Goal: Information Seeking & Learning: Learn about a topic

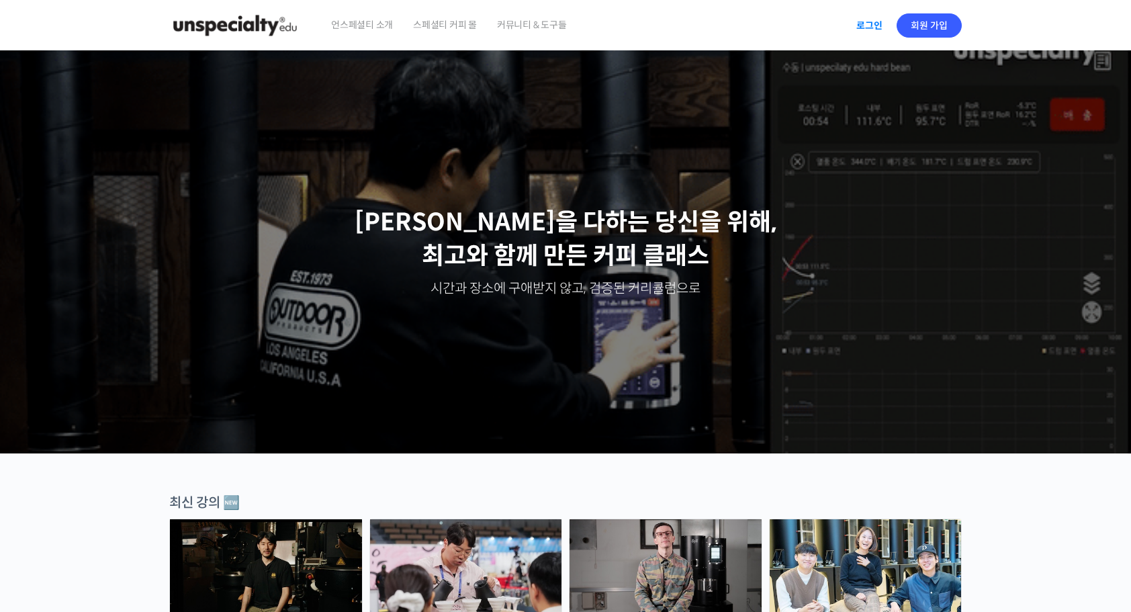
click at [860, 26] on link "로그인" at bounding box center [870, 25] width 42 height 31
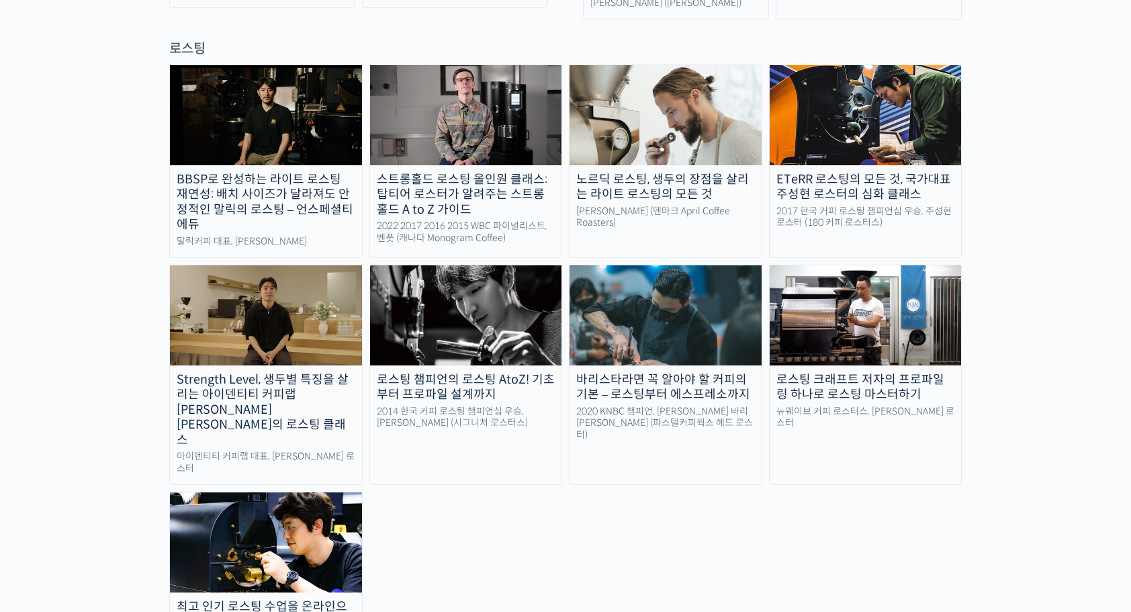
scroll to position [1411, 0]
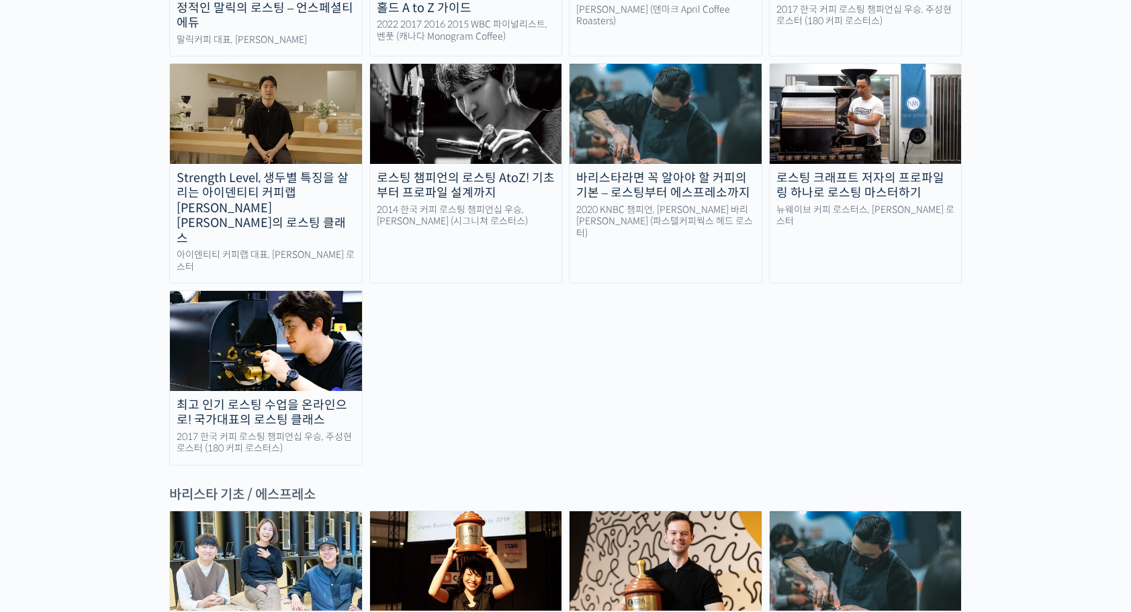
click at [310, 291] on img at bounding box center [266, 340] width 192 height 99
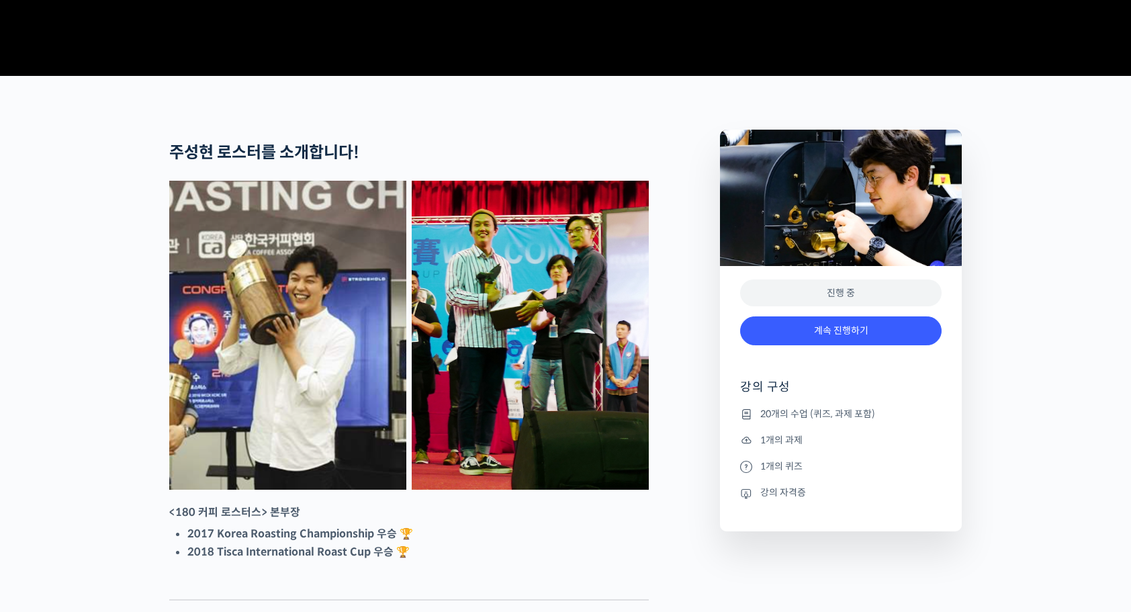
scroll to position [538, 0]
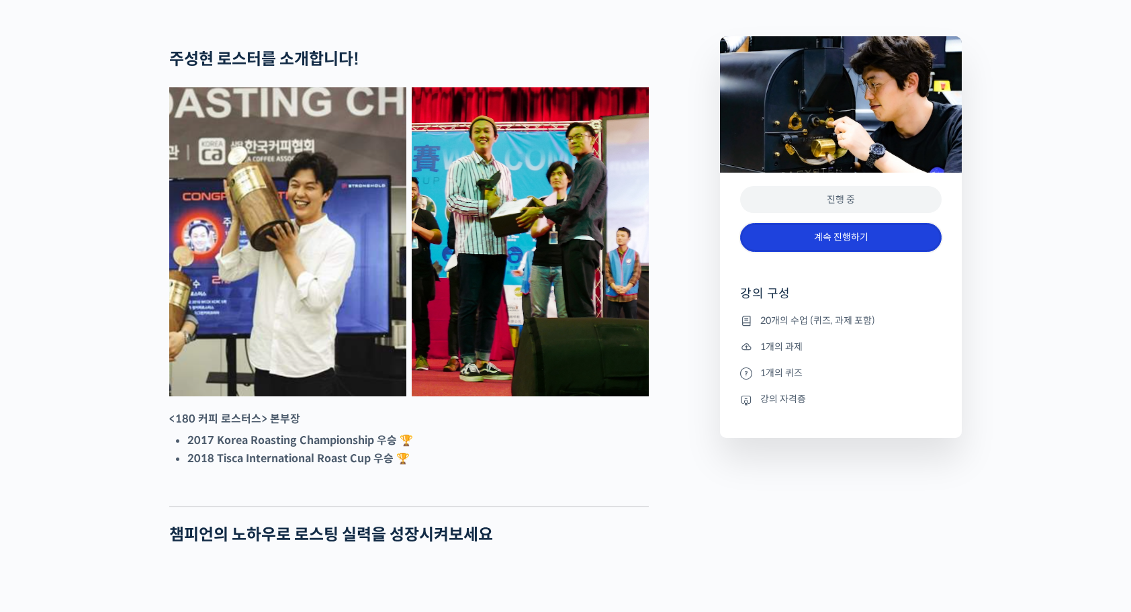
click at [777, 252] on link "계속 진행하기" at bounding box center [841, 237] width 202 height 29
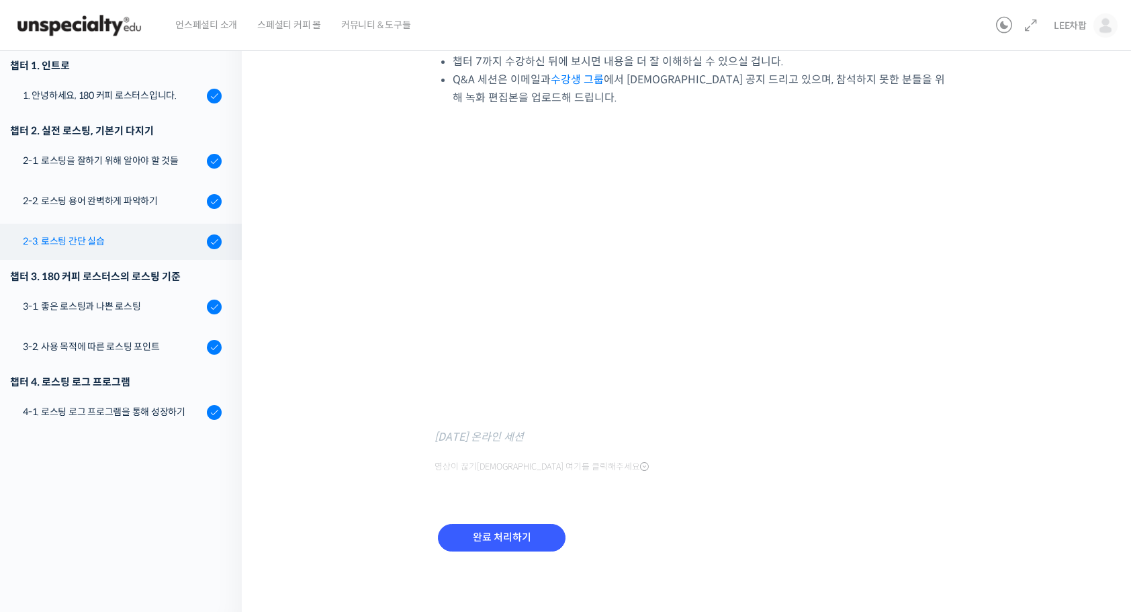
scroll to position [35, 0]
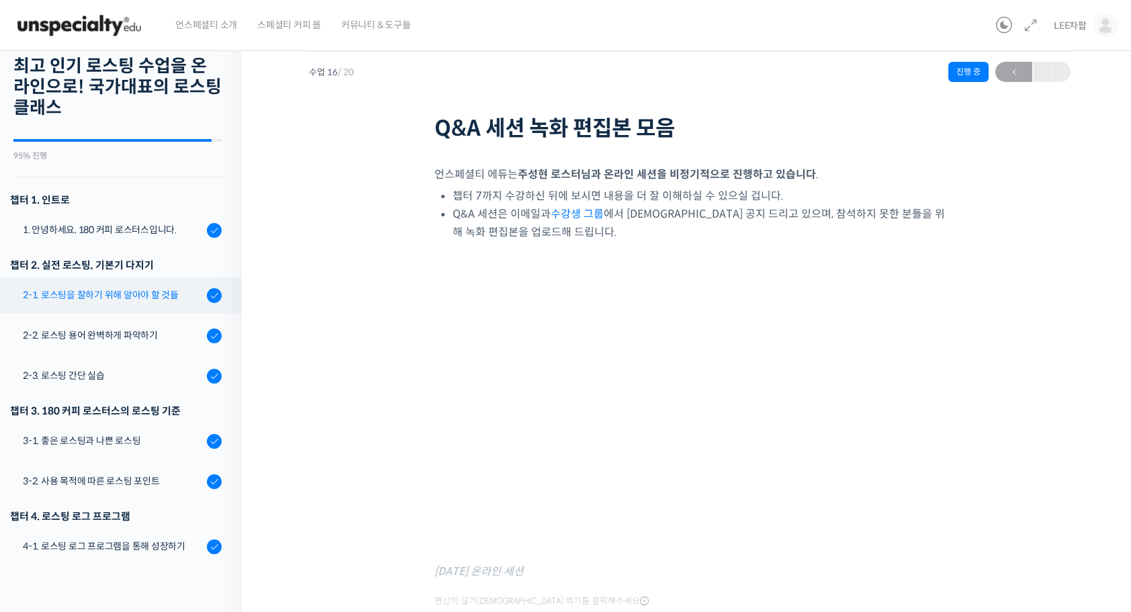
click at [124, 293] on div "2-1. 로스팅을 잘하기 위해 알아야 할 것들" at bounding box center [113, 295] width 180 height 15
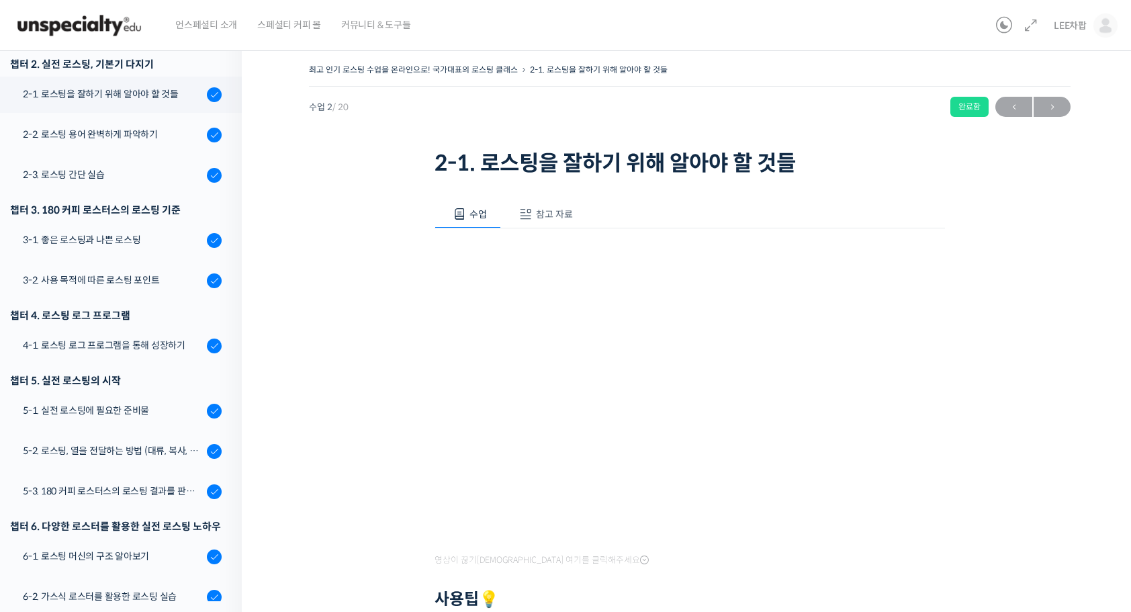
scroll to position [67, 0]
